Goal: Information Seeking & Learning: Learn about a topic

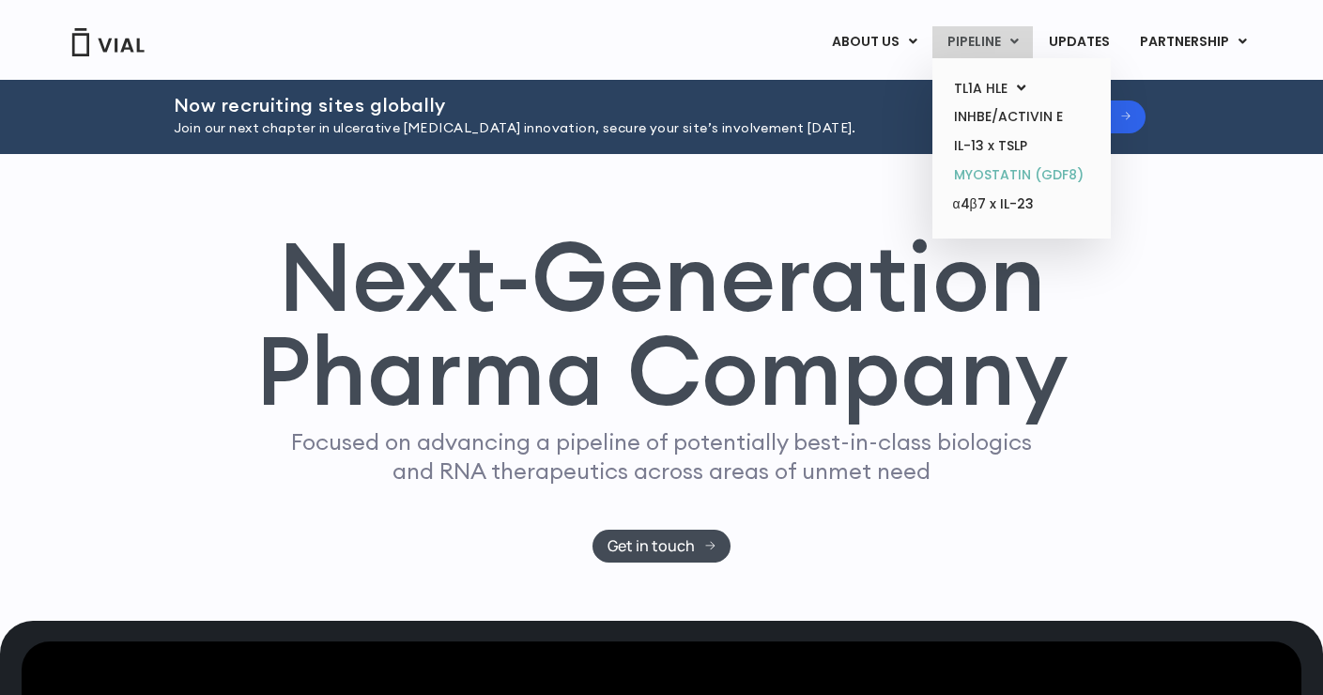
click at [996, 182] on link "MYOSTATIN (GDF8)" at bounding box center [1021, 175] width 164 height 29
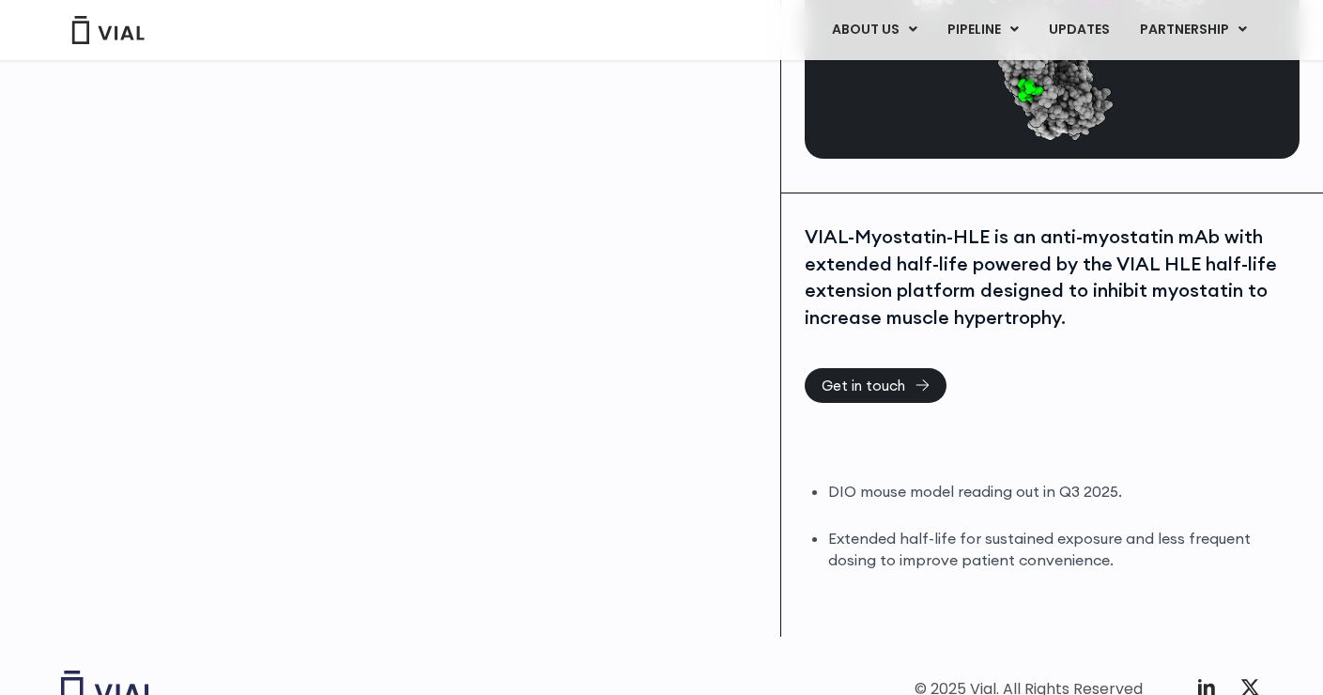
scroll to position [281, 0]
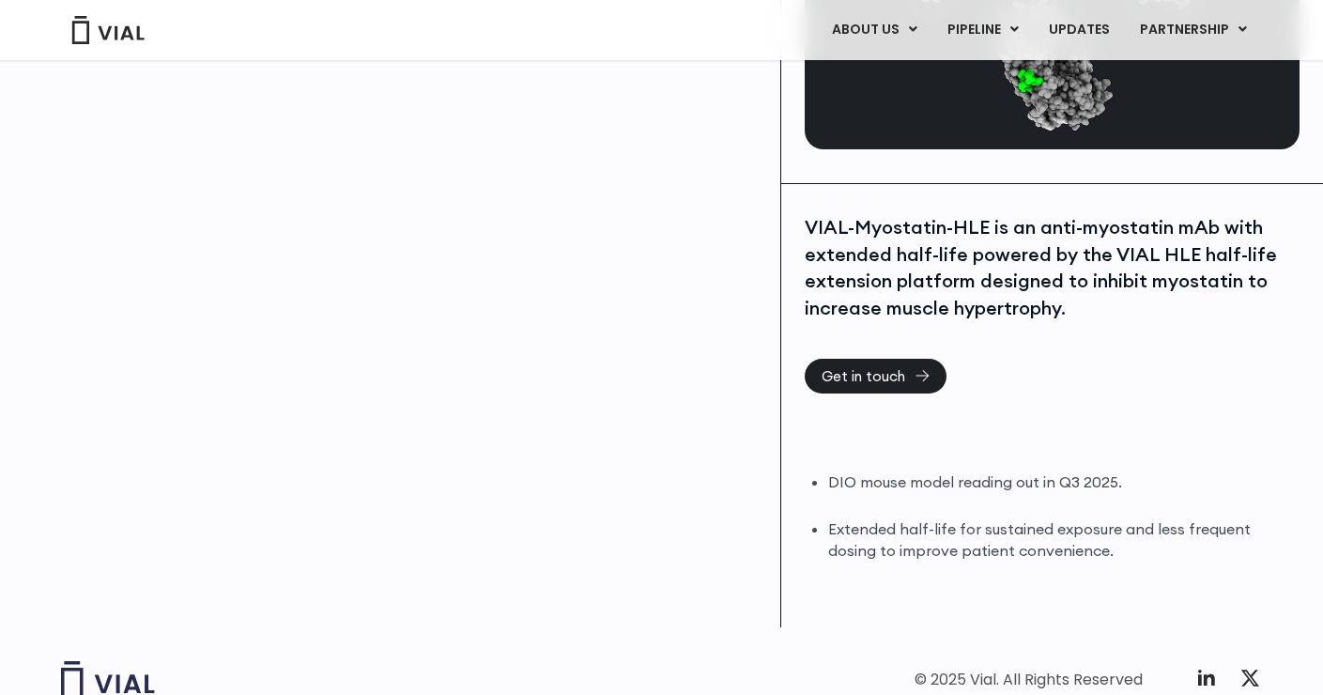
click at [1172, 281] on div "VIAL-Myostatin-HLE is an anti-myostatin mAb with extended half-life powered by …" at bounding box center [1052, 267] width 495 height 107
copy div "myostatin"
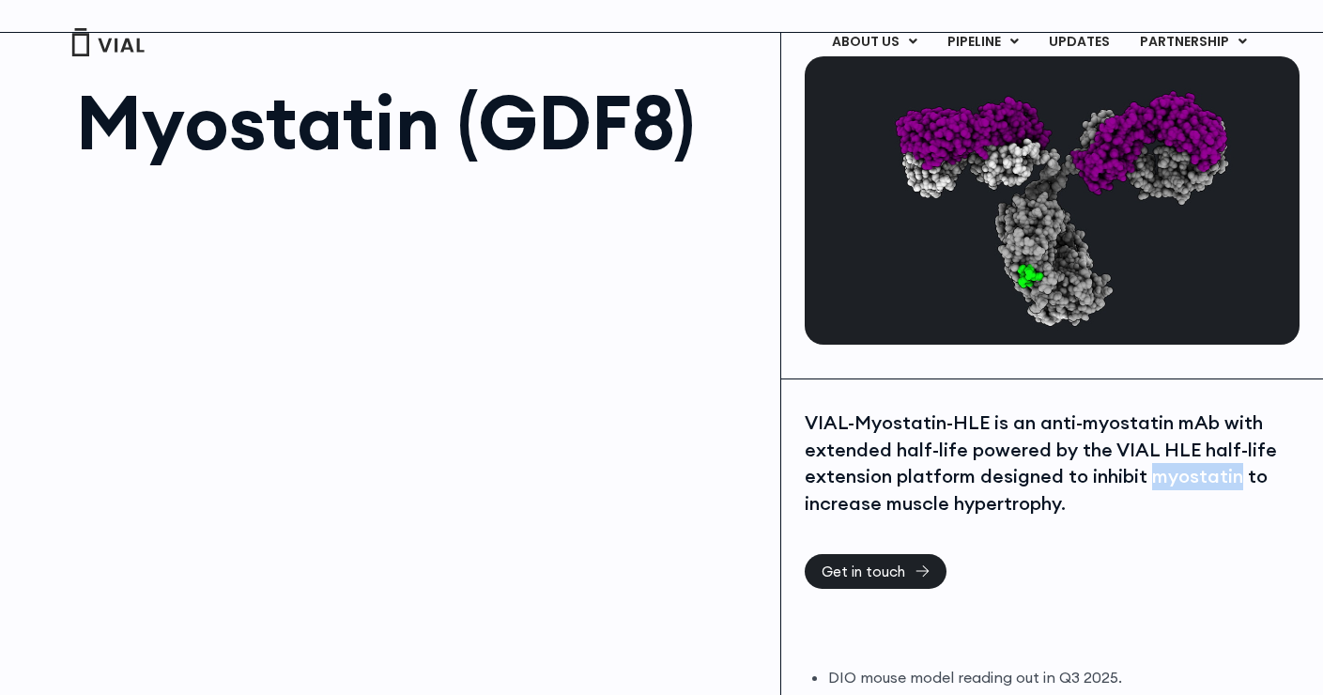
scroll to position [0, 0]
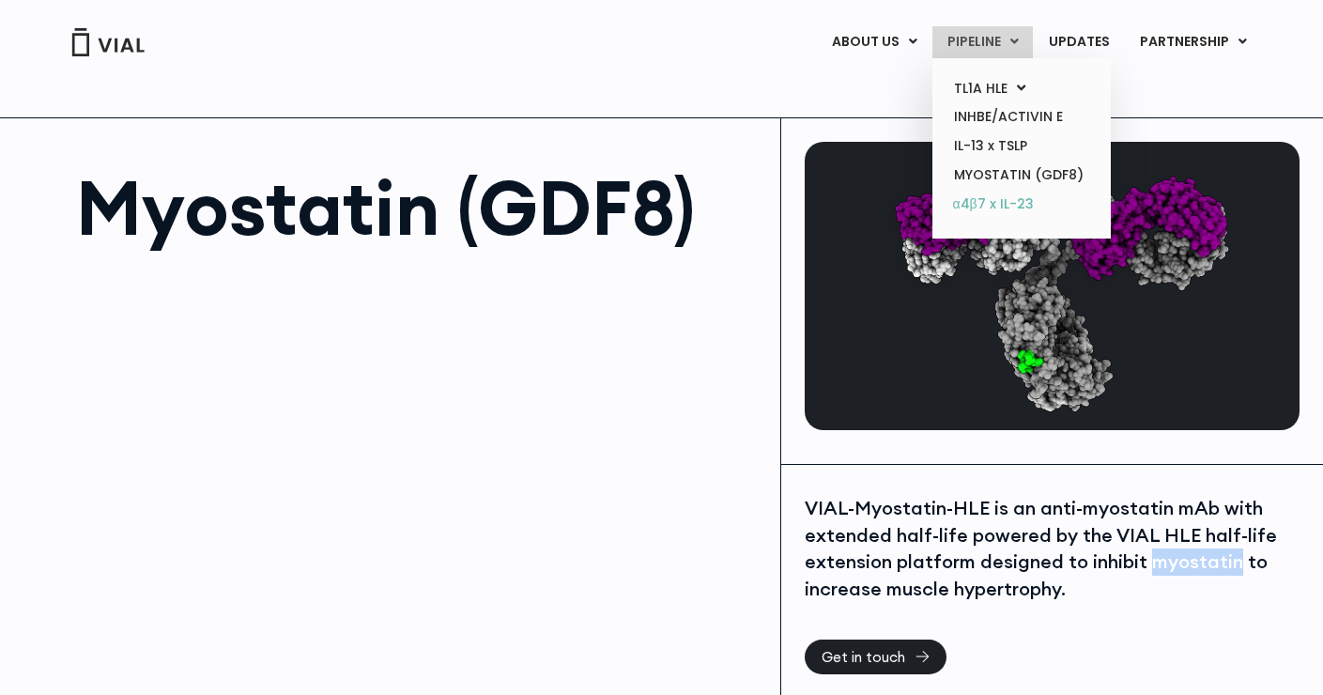
click at [991, 201] on link "α4β7 x IL-23" at bounding box center [1021, 205] width 164 height 30
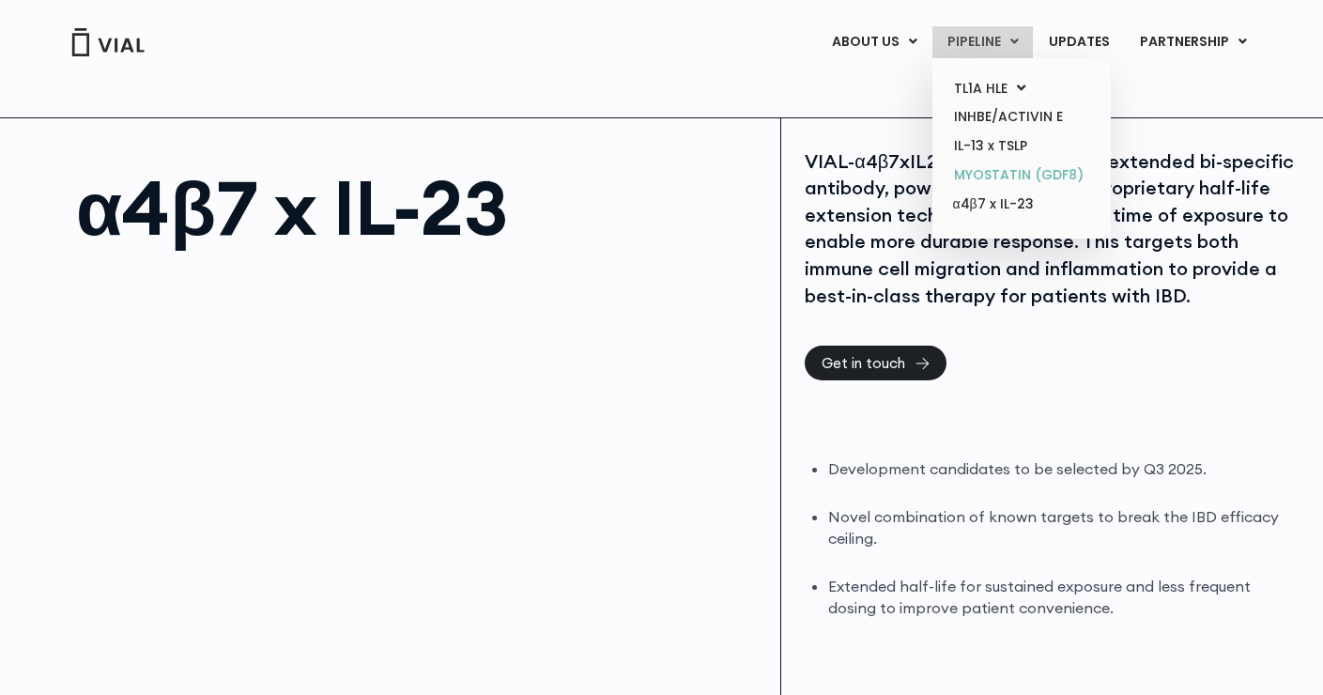
click at [990, 176] on link "MYOSTATIN (GDF8)" at bounding box center [1021, 175] width 164 height 29
